Goal: Task Accomplishment & Management: Use online tool/utility

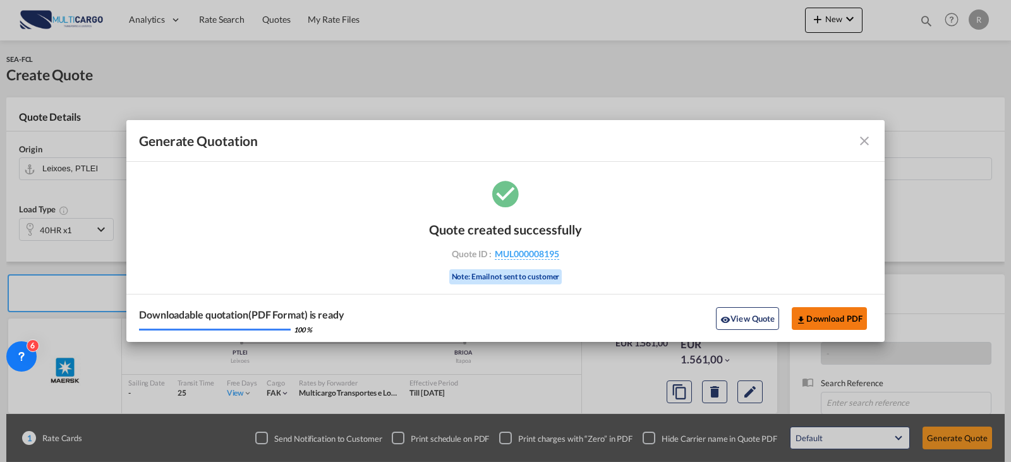
scroll to position [140, 0]
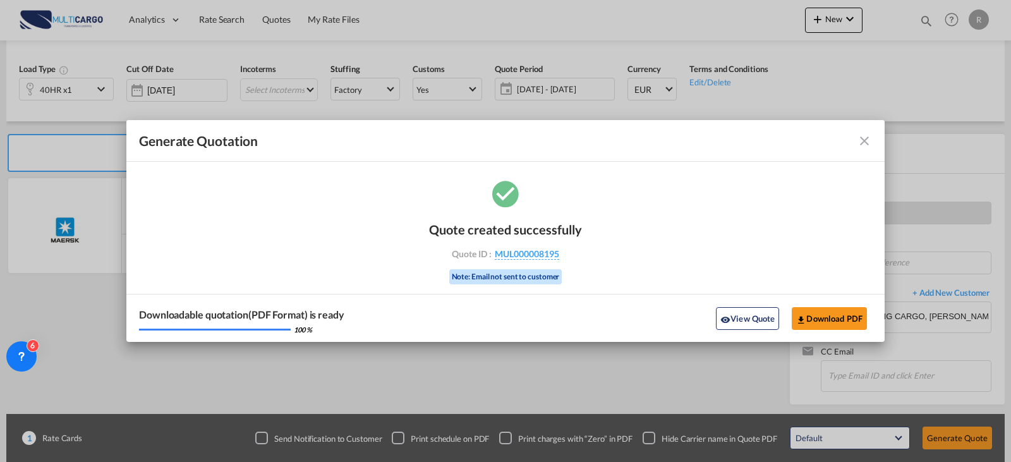
drag, startPoint x: 767, startPoint y: 312, endPoint x: 756, endPoint y: 306, distance: 12.7
click at [766, 312] on button "View Quote" at bounding box center [747, 318] width 63 height 23
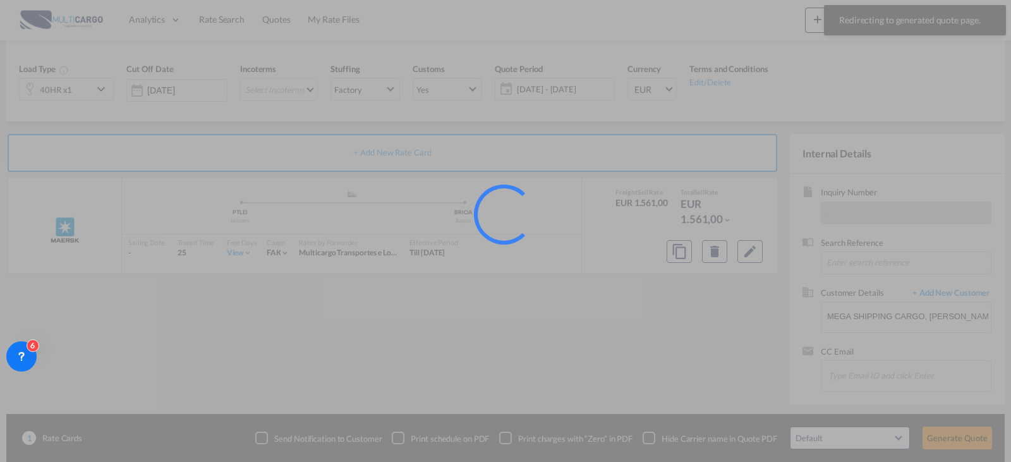
scroll to position [1, 0]
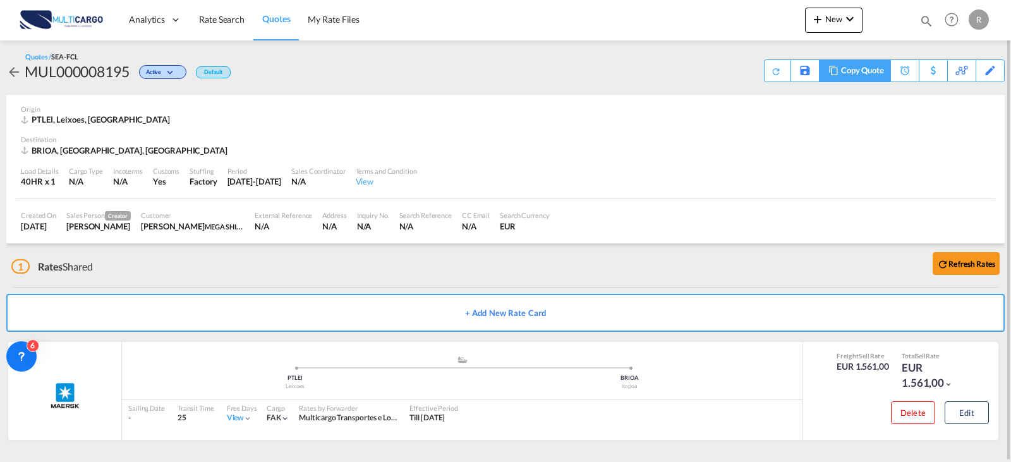
click at [865, 71] on div "Copy Quote" at bounding box center [862, 70] width 43 height 21
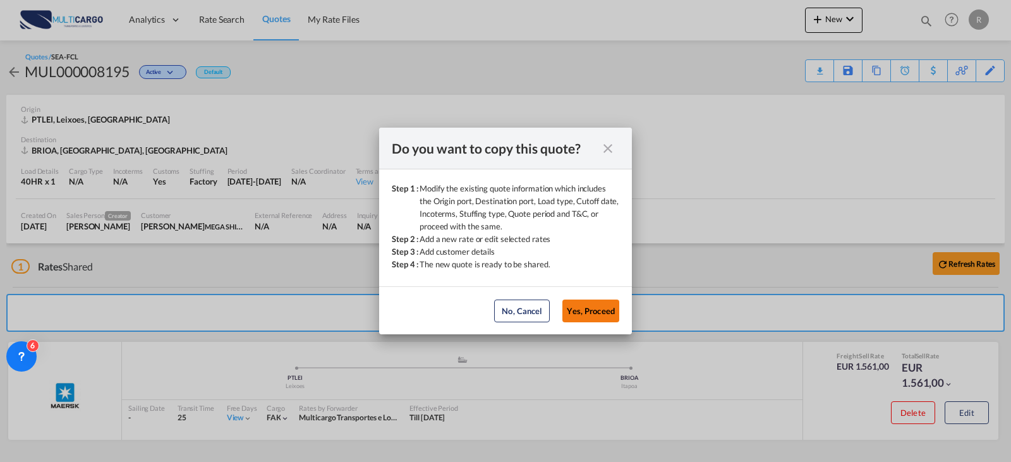
click at [590, 310] on button "Yes, Proceed" at bounding box center [590, 311] width 57 height 23
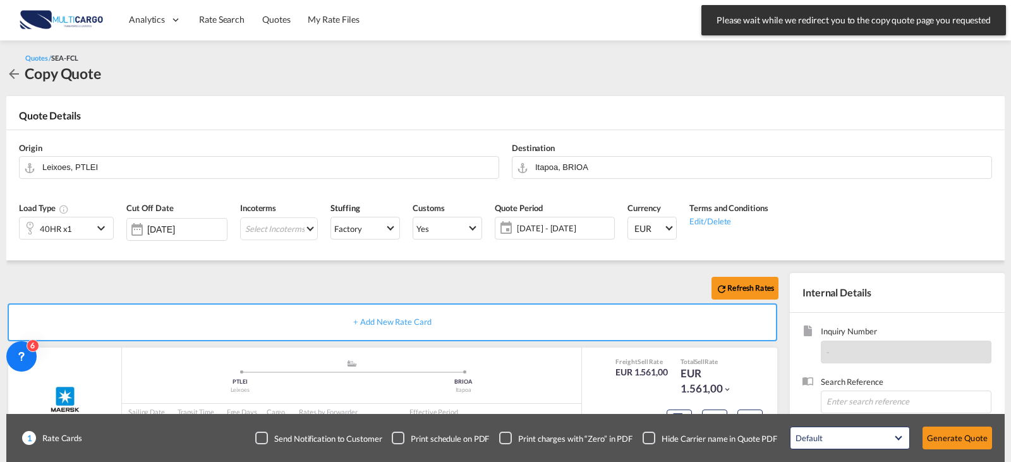
scroll to position [140, 0]
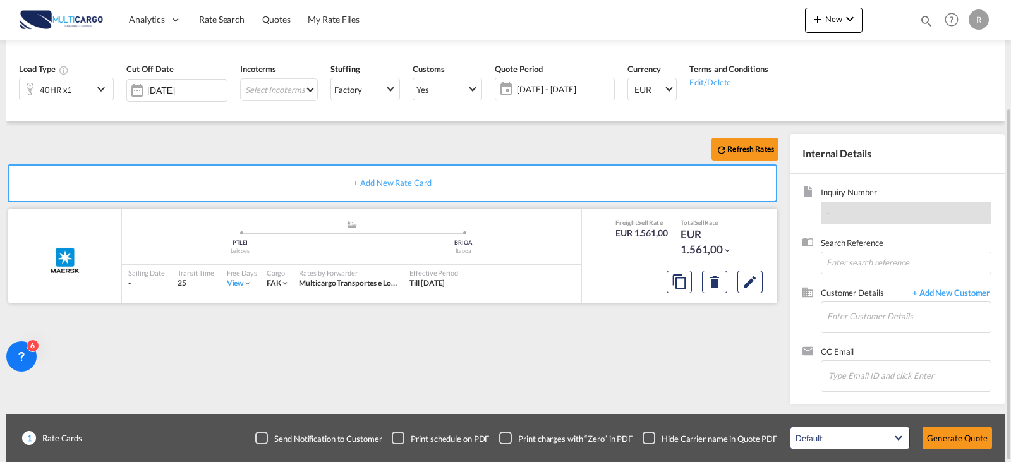
click at [766, 282] on div at bounding box center [715, 282] width 106 height 30
click at [756, 278] on md-icon "Edit" at bounding box center [750, 281] width 15 height 15
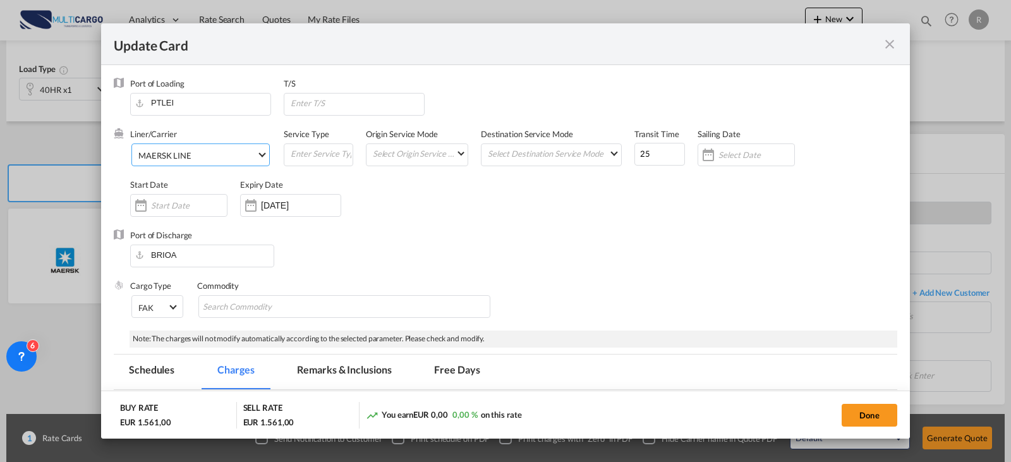
click at [234, 152] on span "MAERSK LINE" at bounding box center [197, 155] width 118 height 11
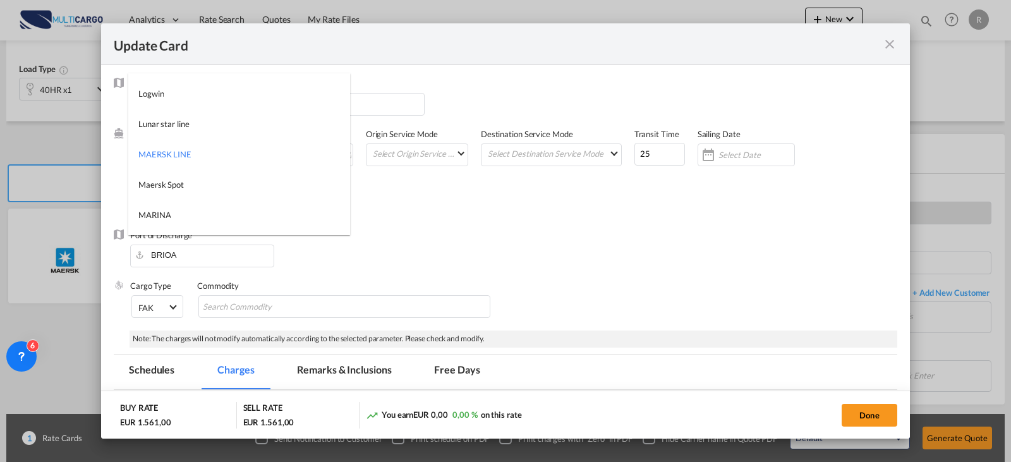
type md-option "2"
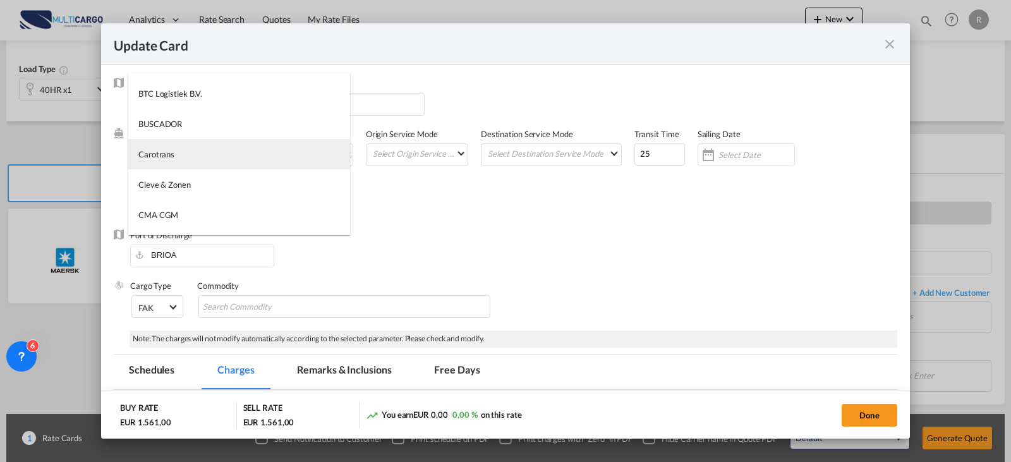
type md-option "795"
type md-option "367"
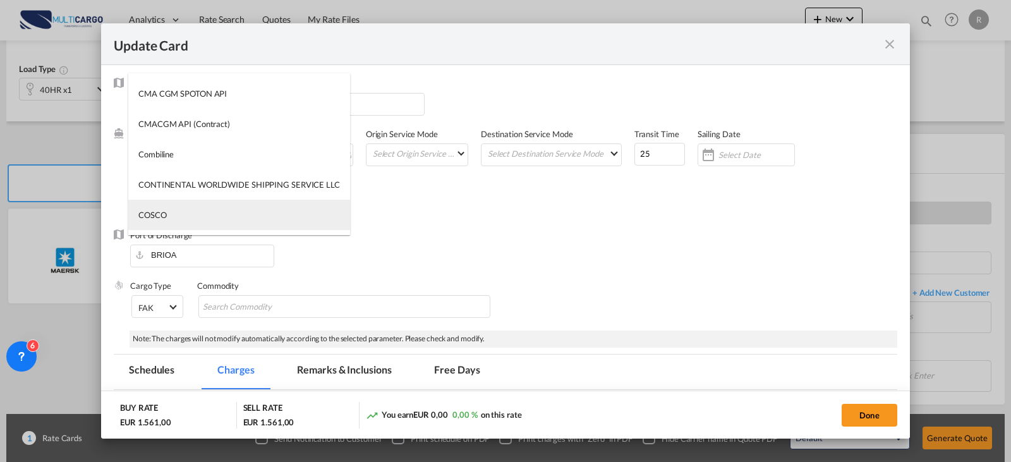
type md-option "55"
click at [210, 221] on md-option "COSCO" at bounding box center [239, 215] width 222 height 30
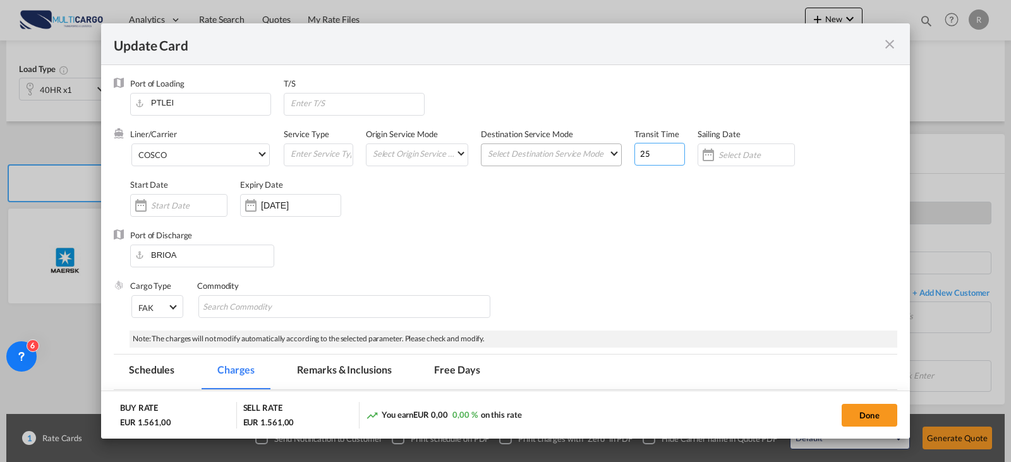
drag, startPoint x: 657, startPoint y: 152, endPoint x: 595, endPoint y: 147, distance: 62.1
click at [581, 154] on div "Liner/Carrier COSCO Service Type Origin Service Mode Select Origin Service Mode…" at bounding box center [513, 178] width 767 height 101
type input "31"
click at [268, 201] on input "13 Sep 2025" at bounding box center [301, 205] width 80 height 10
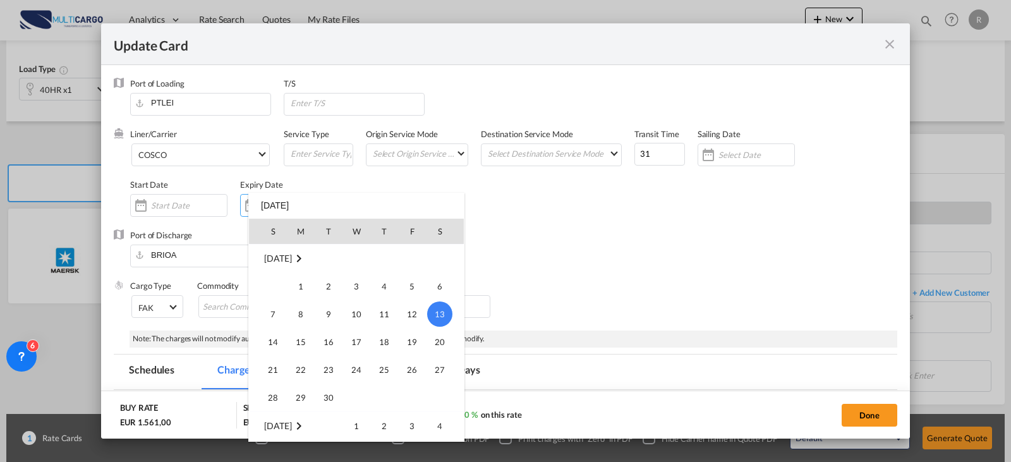
scroll to position [292670, 0]
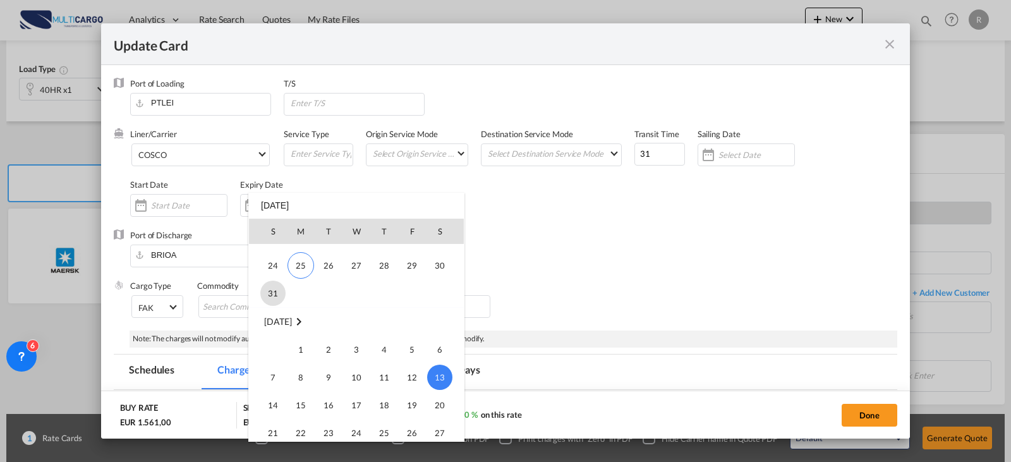
click at [274, 289] on span "31" at bounding box center [272, 293] width 25 height 25
type input "31 Aug 2025"
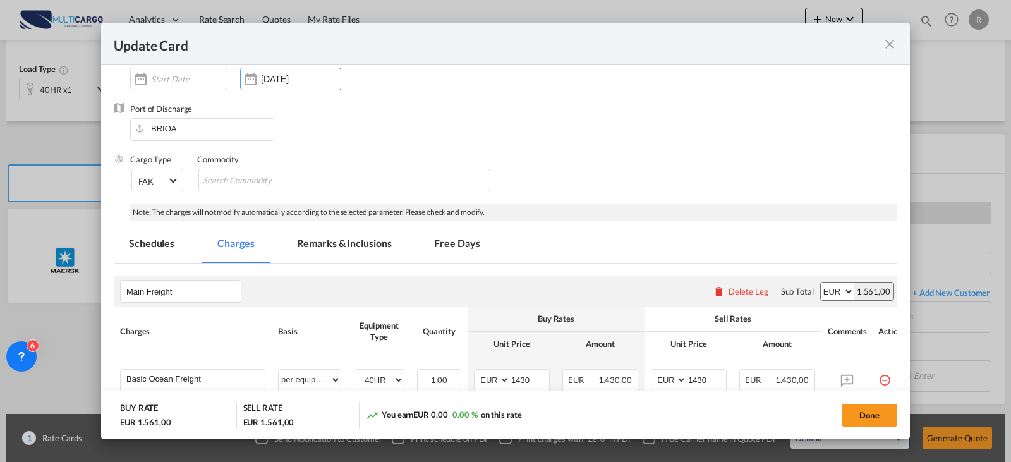
scroll to position [253, 0]
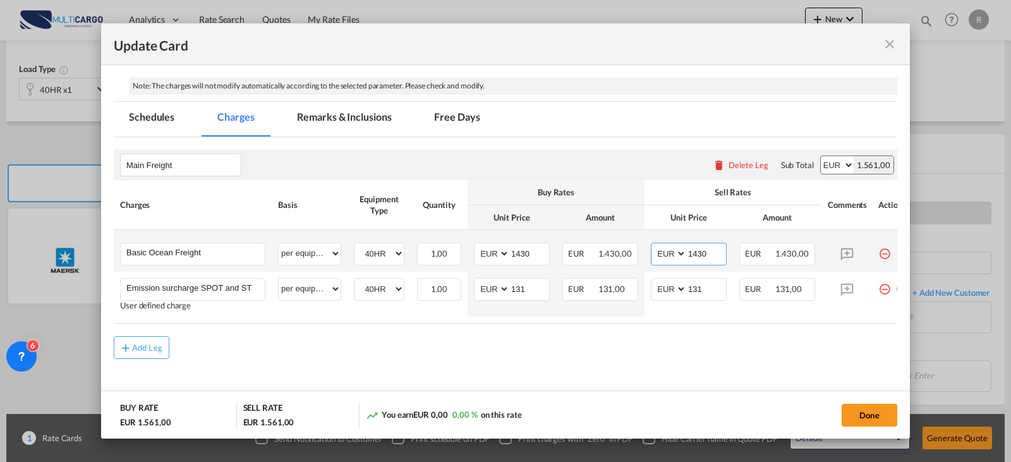
drag, startPoint x: 725, startPoint y: 246, endPoint x: 734, endPoint y: 246, distance: 8.2
click at [729, 246] on td "AED AFN ALL AMD ANG AOA ARS AUD AWG AZN BAM BBD BDT BGN BHD BIF BMD BND BOB BRL…" at bounding box center [689, 251] width 88 height 42
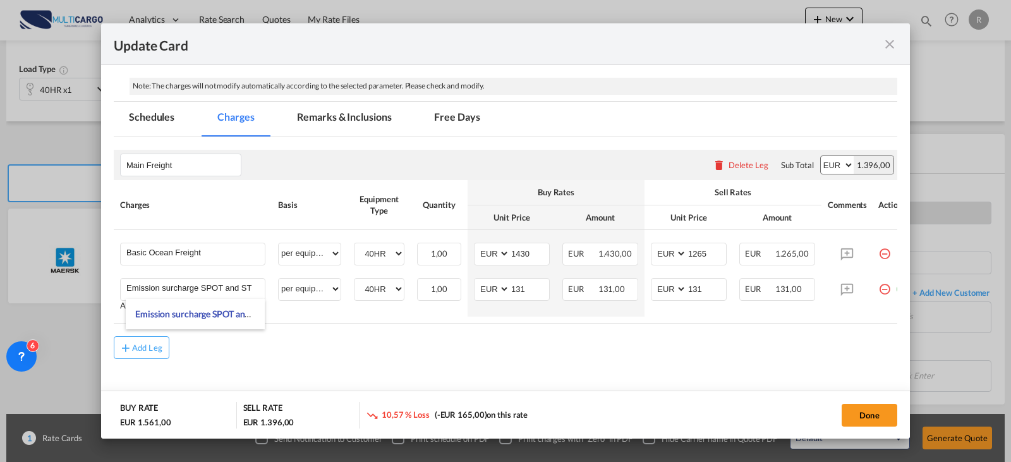
click at [882, 289] on md-icon "icon-minus-circle-outline red-400-fg" at bounding box center [884, 284] width 13 height 13
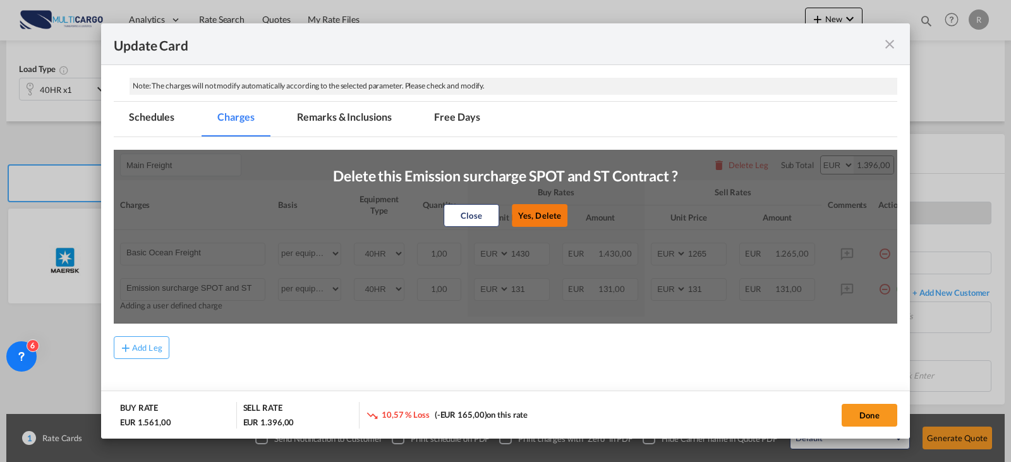
click at [523, 215] on button "Yes, Delete" at bounding box center [540, 215] width 56 height 23
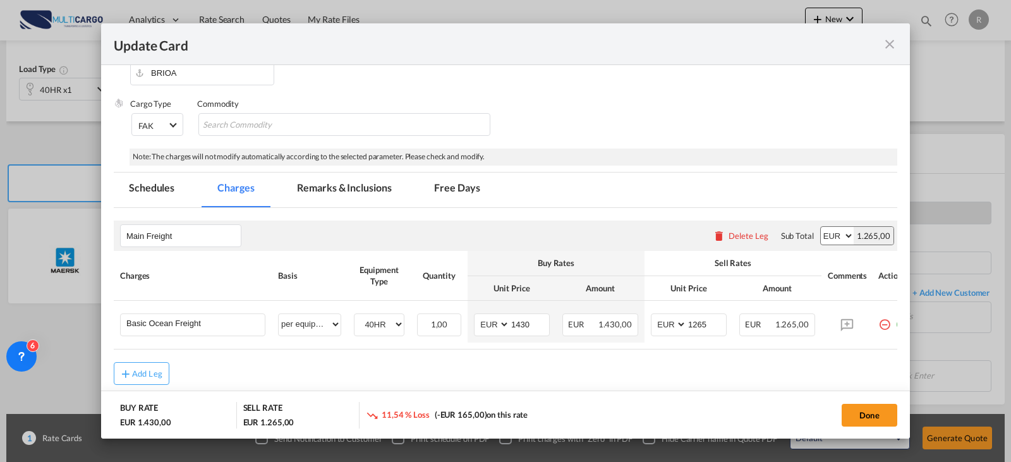
scroll to position [245, 0]
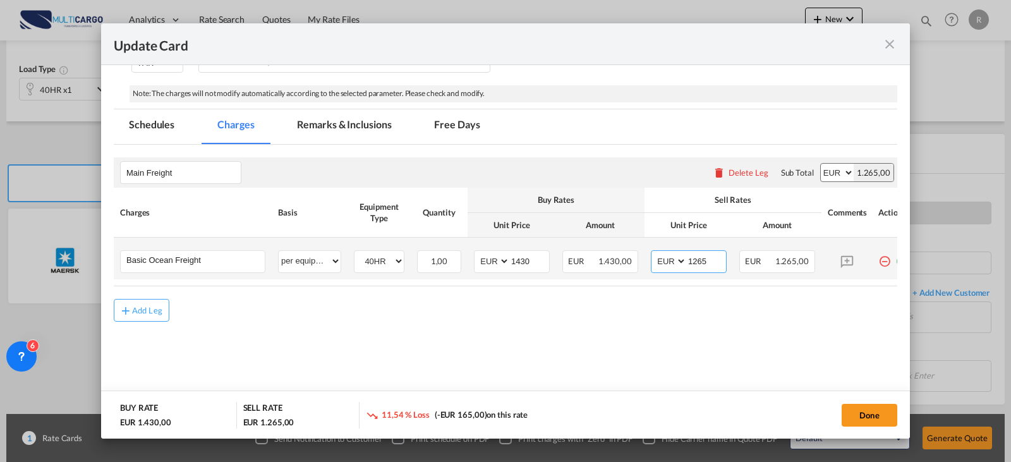
click at [710, 264] on input "1265" at bounding box center [706, 260] width 39 height 19
click at [708, 263] on input "1265" at bounding box center [706, 260] width 39 height 19
type input "1335"
click at [798, 343] on md-content "Main Freight Please enter leg name Leg Name Already Exists Delete Leg Sub Total…" at bounding box center [506, 260] width 784 height 231
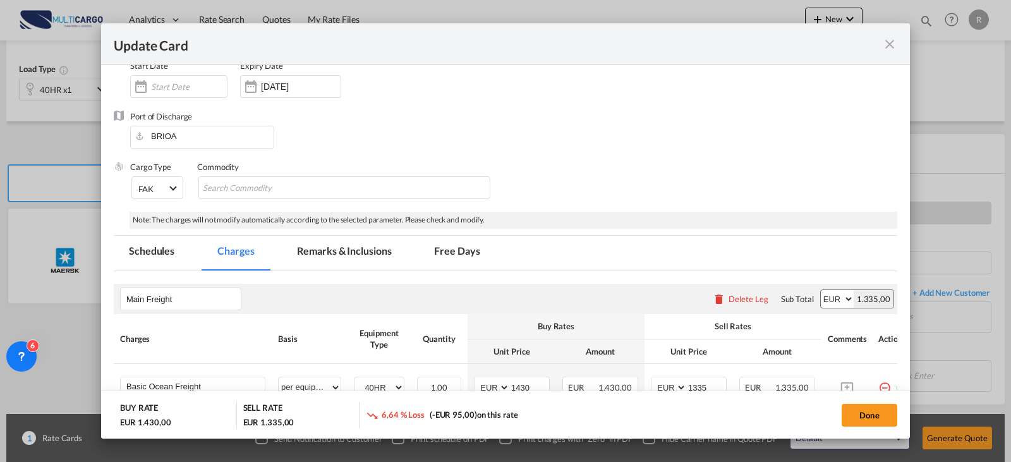
scroll to position [182, 0]
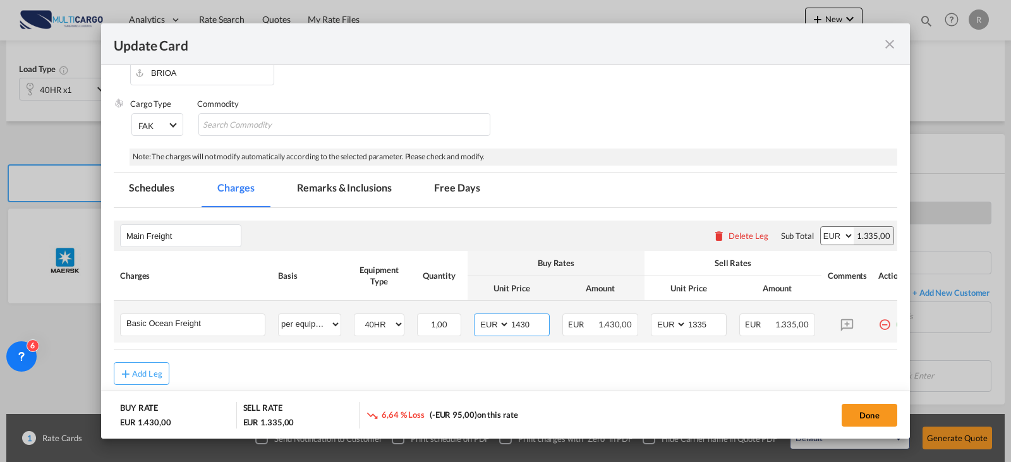
drag, startPoint x: 543, startPoint y: 324, endPoint x: 470, endPoint y: 332, distance: 73.7
click at [482, 324] on md-input-container "AED AFN ALL AMD ANG AOA ARS AUD AWG AZN BAM BBD BDT BGN BHD BIF BMD BND BOB BRL…" at bounding box center [512, 324] width 76 height 23
type input "1355"
drag, startPoint x: 717, startPoint y: 382, endPoint x: 676, endPoint y: 359, distance: 46.4
click at [716, 381] on div "Add Leg" at bounding box center [506, 373] width 784 height 23
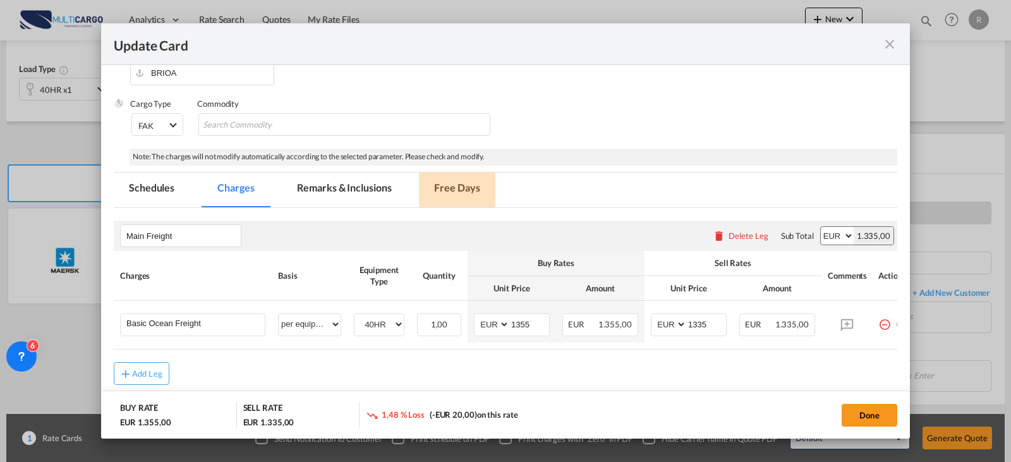
drag, startPoint x: 458, startPoint y: 198, endPoint x: 453, endPoint y: 189, distance: 10.7
click at [456, 196] on md-tab-item "Free Days" at bounding box center [457, 190] width 76 height 35
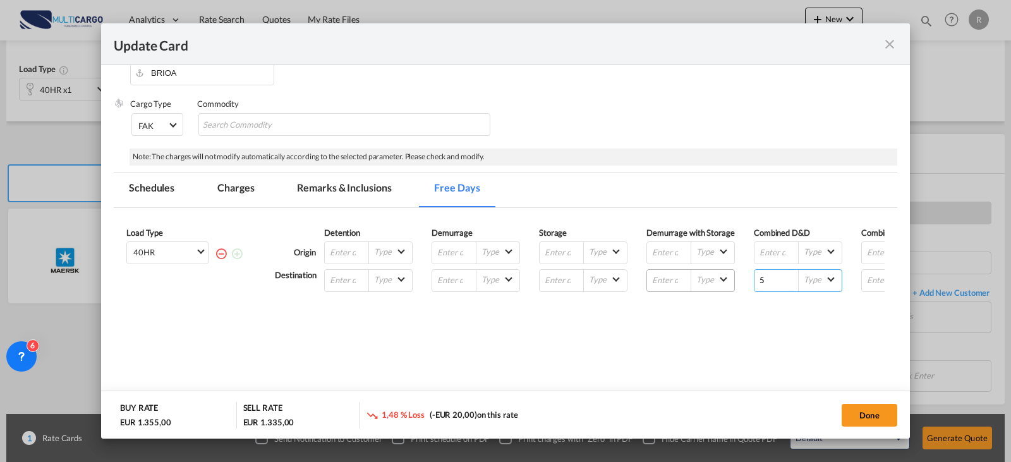
drag, startPoint x: 768, startPoint y: 278, endPoint x: 732, endPoint y: 279, distance: 36.7
click at [734, 279] on div "Destination Type --Select Type-- Business Days (B) Calendar Days (C) Type --Sel…" at bounding box center [622, 280] width 694 height 23
type input "17"
click at [813, 379] on div "Load Type 40HR 40HR Please enter the free days Origin Detention Type --Select T…" at bounding box center [506, 306] width 784 height 197
click at [851, 404] on button "Done" at bounding box center [870, 415] width 56 height 23
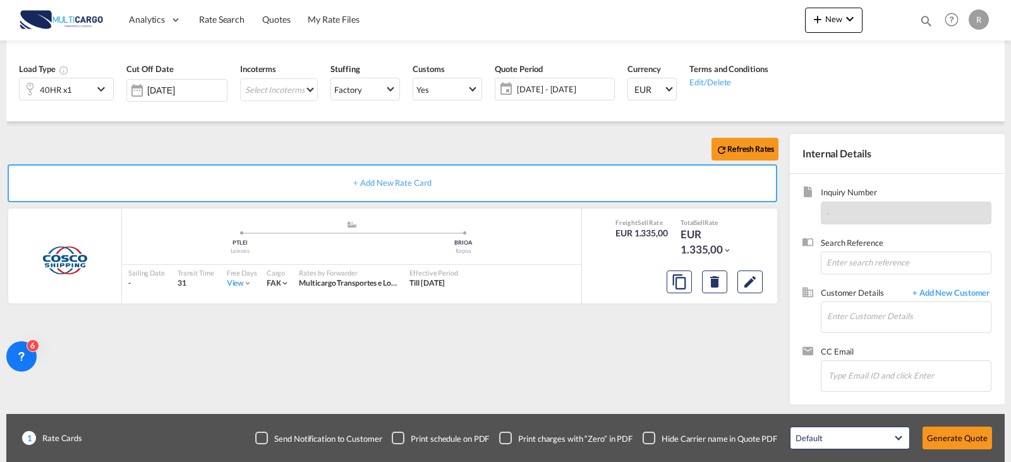
click at [855, 406] on div "Update Card Port of Loading PTLEI T/S Liner/Carrier COSCO Service Type Origin S…" at bounding box center [505, 231] width 1011 height 462
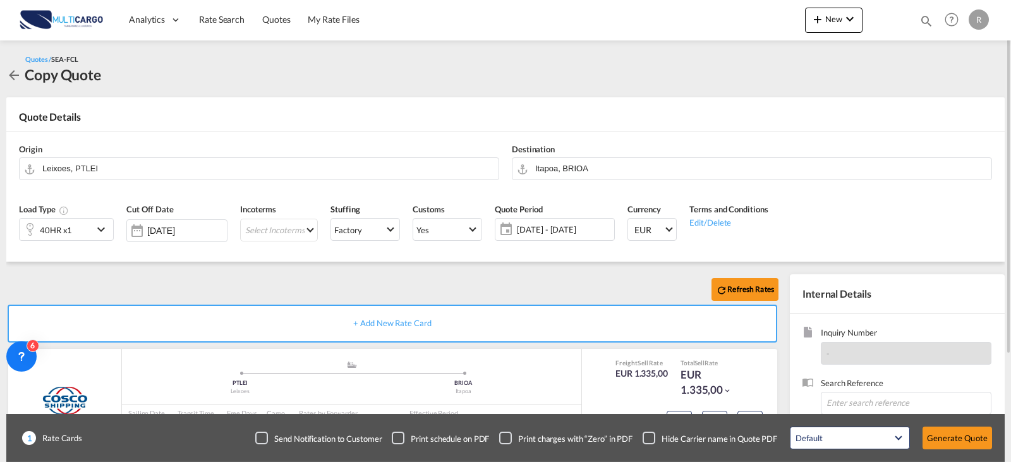
scroll to position [140, 0]
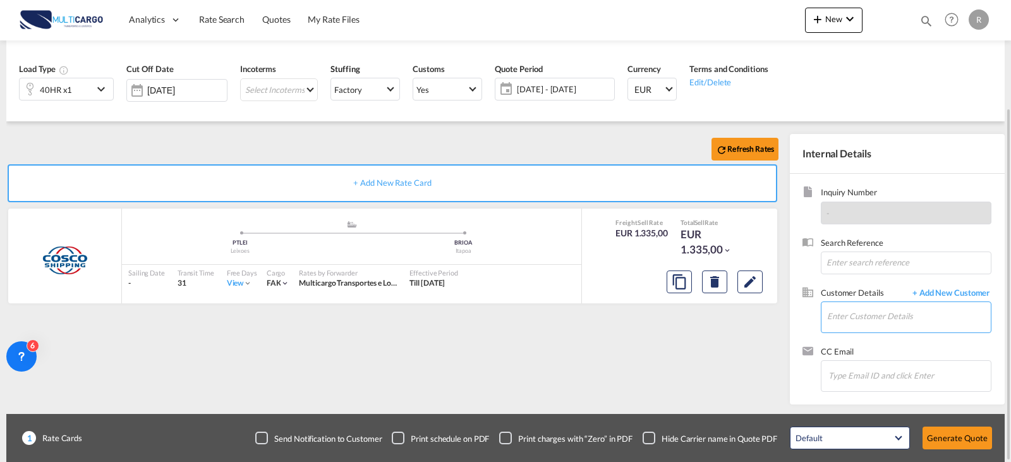
click at [875, 324] on input "Enter Customer Details" at bounding box center [909, 316] width 164 height 28
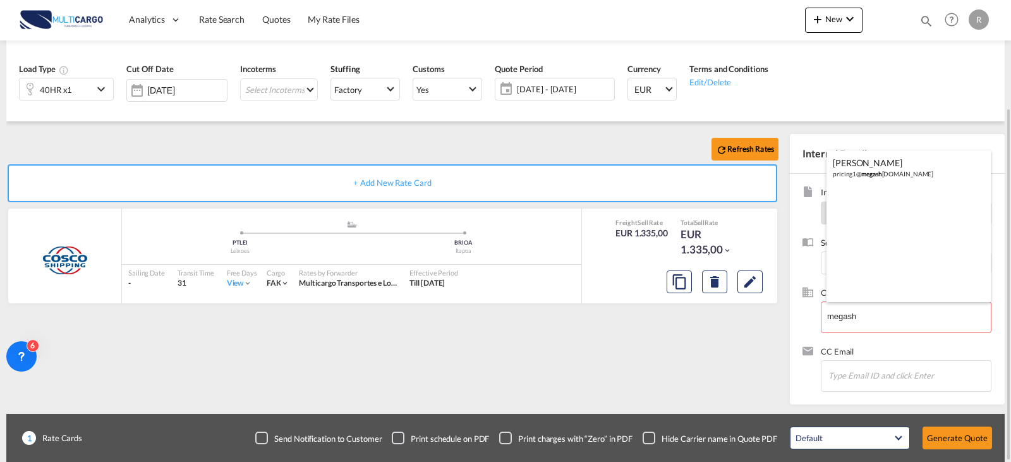
drag, startPoint x: 894, startPoint y: 167, endPoint x: 940, endPoint y: 246, distance: 92.0
click at [894, 166] on div "ARIANE FERNANDES pricing1@ megash ippingcargo.com" at bounding box center [909, 167] width 164 height 34
type input "MEGA SHIPPING CARGO, ARIANE FERNANDES, pricing1@megashippingcargo.com"
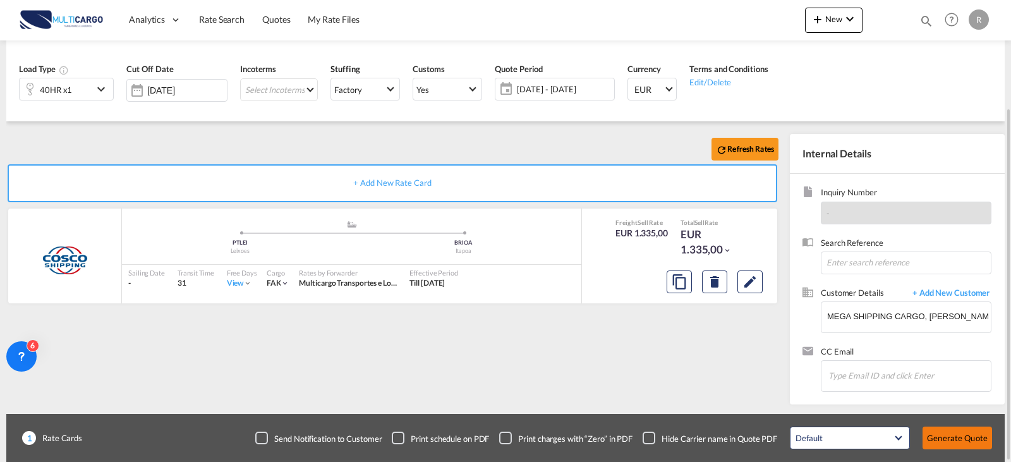
click at [977, 430] on button "Generate Quote" at bounding box center [958, 438] width 70 height 23
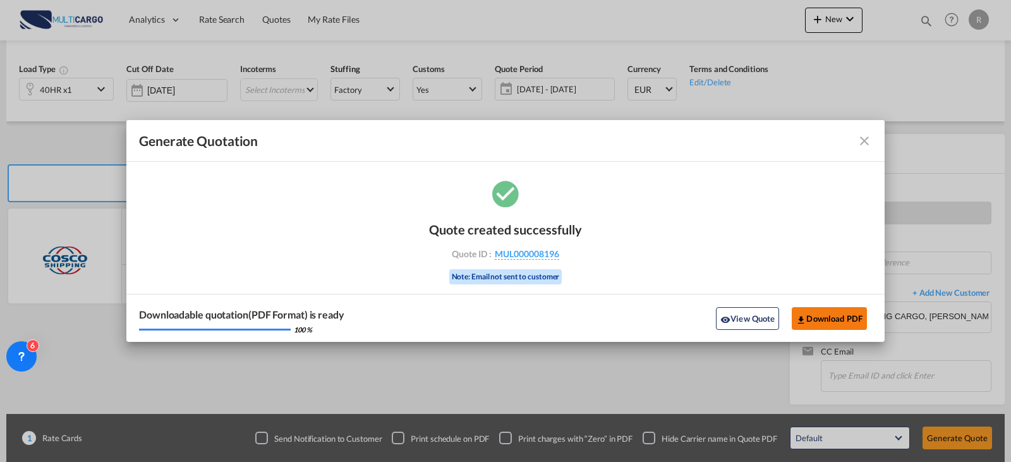
click at [839, 319] on button "Download PDF" at bounding box center [829, 318] width 75 height 23
click at [745, 313] on button "View Quote" at bounding box center [747, 318] width 63 height 23
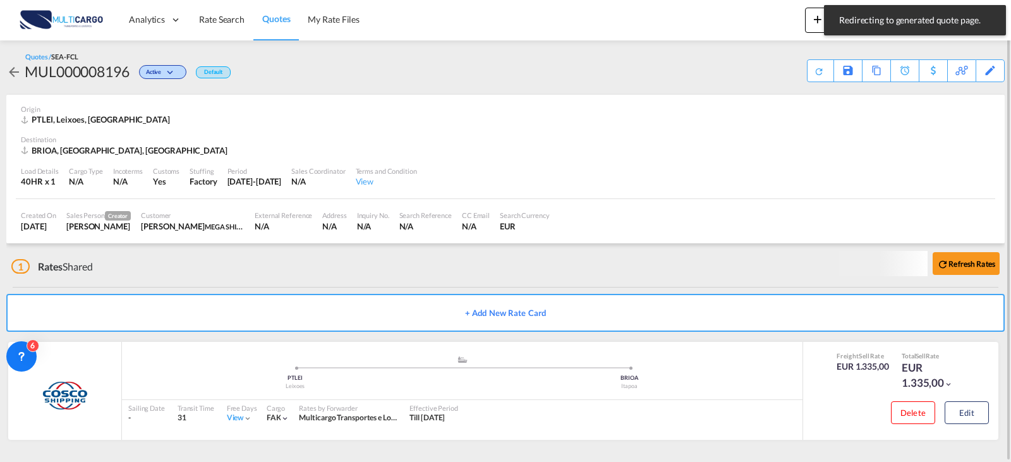
scroll to position [1, 0]
click at [982, 72] on md-icon at bounding box center [975, 70] width 15 height 9
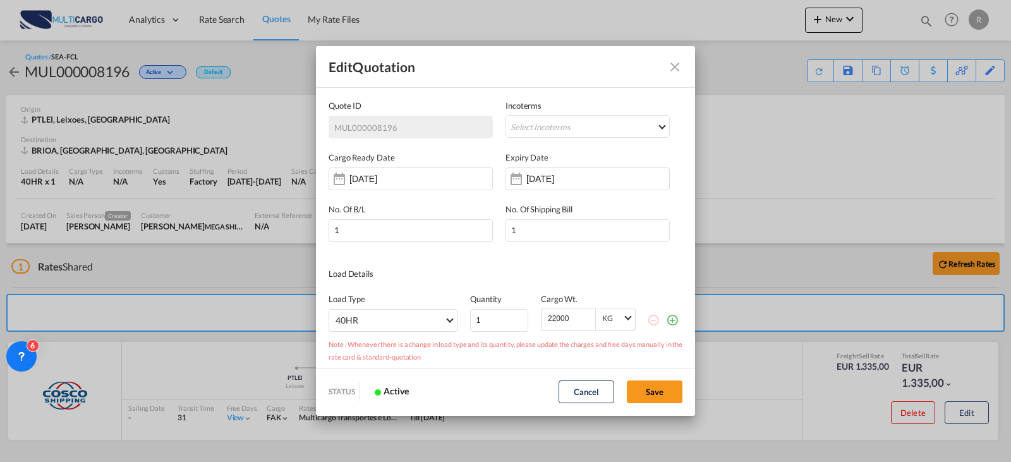
scroll to position [0, 0]
click at [542, 176] on input "03 Sep 2025" at bounding box center [566, 179] width 80 height 10
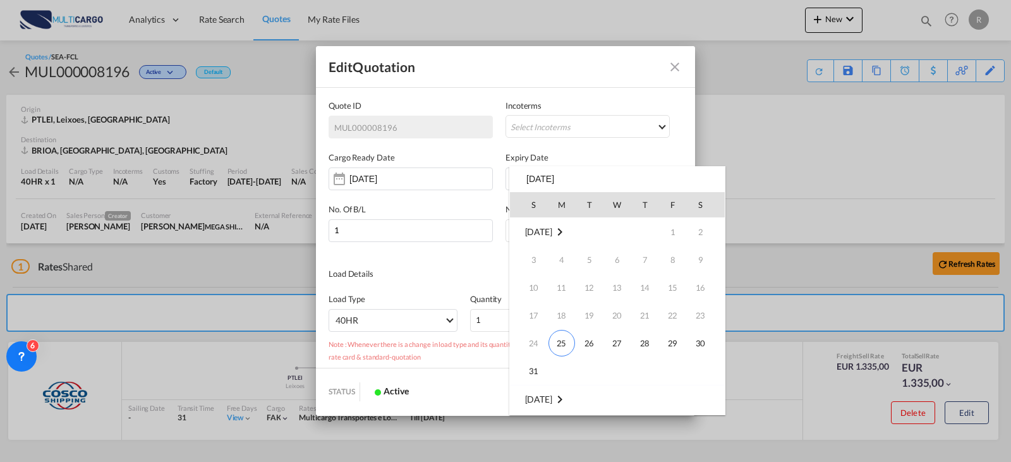
scroll to position [167, 0]
click at [593, 374] on span "30" at bounding box center [589, 370] width 25 height 25
type input "30 Sep 2025"
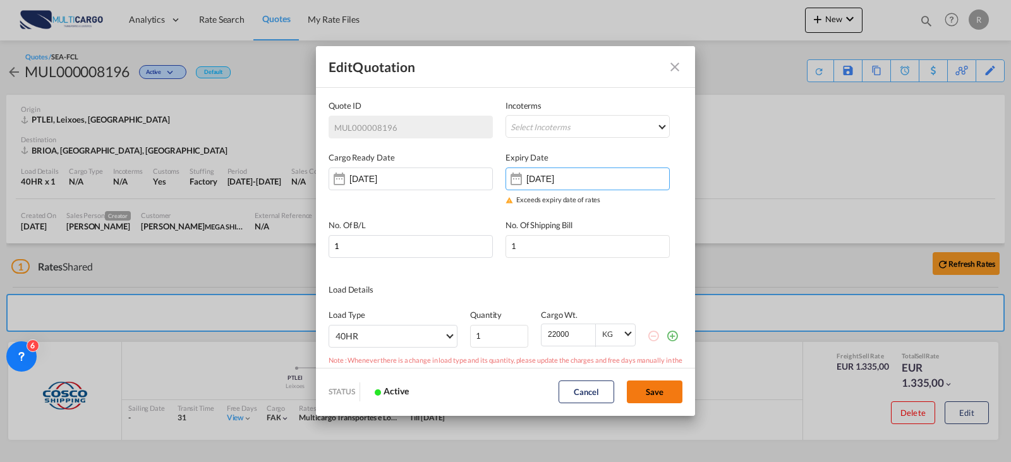
drag, startPoint x: 648, startPoint y: 392, endPoint x: 662, endPoint y: 392, distance: 13.3
click at [649, 392] on button "Save" at bounding box center [655, 391] width 56 height 23
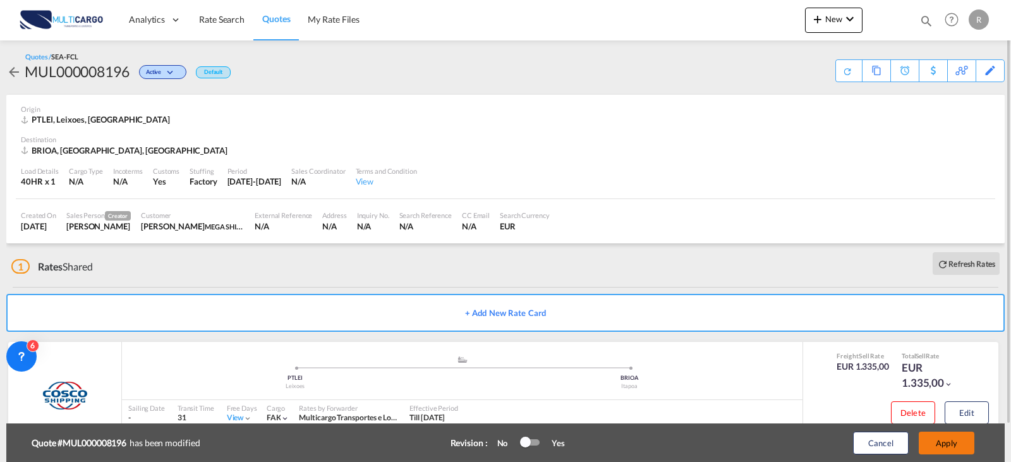
click at [970, 452] on button "Apply" at bounding box center [947, 443] width 56 height 23
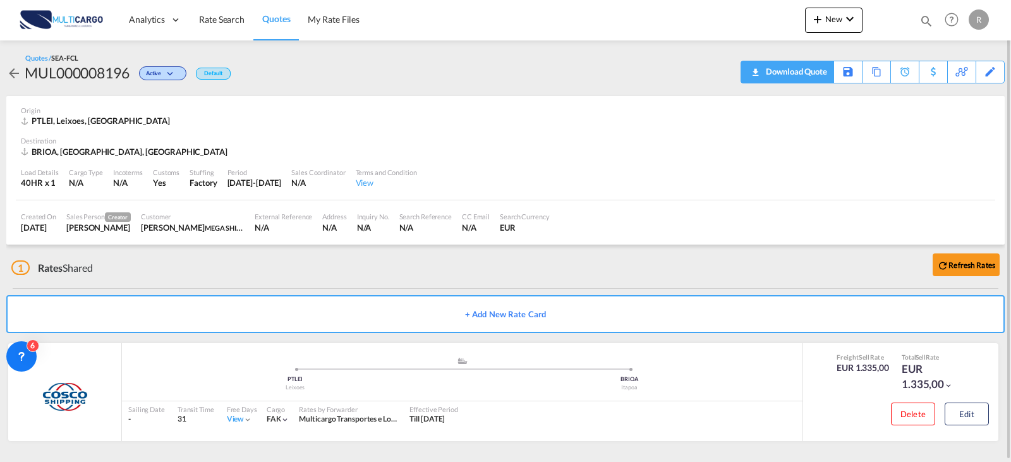
click at [808, 68] on div "Download Quote" at bounding box center [795, 71] width 64 height 20
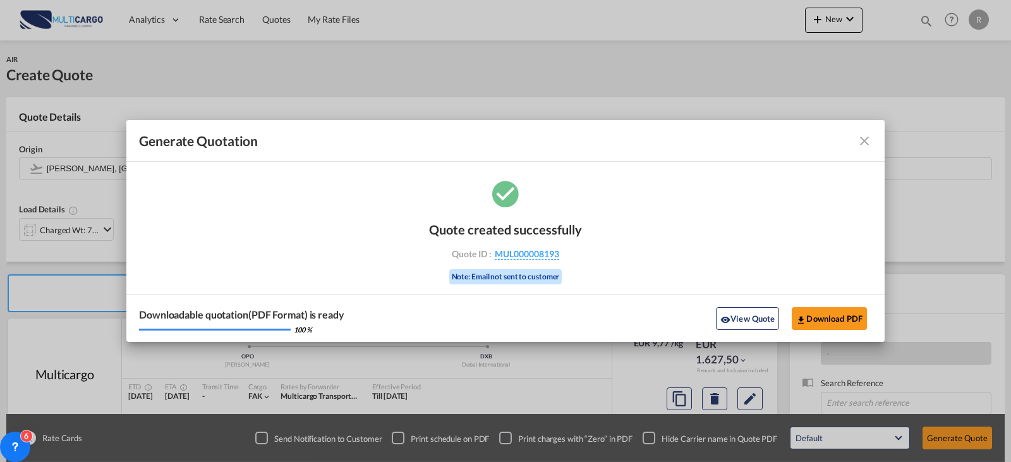
scroll to position [140, 0]
